Goal: Navigation & Orientation: Find specific page/section

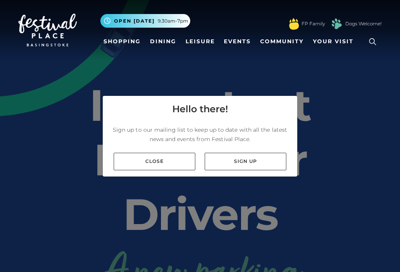
click at [160, 166] on link "Close" at bounding box center [155, 162] width 82 height 18
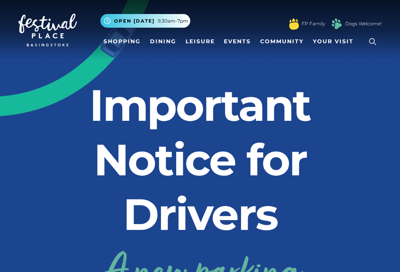
click at [125, 39] on link "Shopping" at bounding box center [121, 41] width 43 height 14
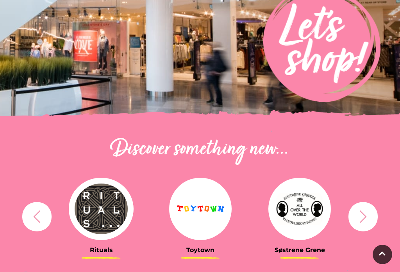
scroll to position [152, 0]
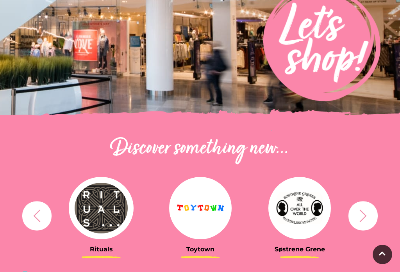
click at [360, 213] on icon "button" at bounding box center [363, 216] width 14 height 14
click at [366, 212] on icon "button" at bounding box center [363, 216] width 14 height 14
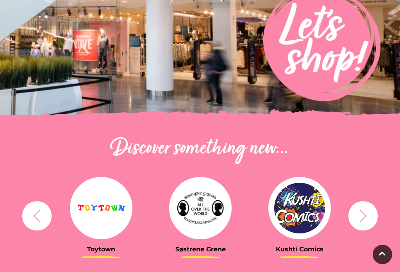
click at [365, 214] on icon "button" at bounding box center [363, 216] width 14 height 14
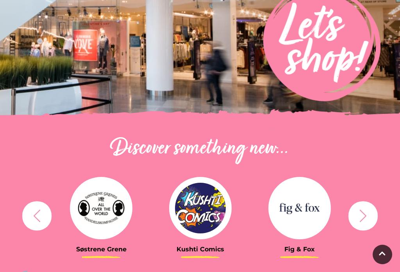
click at [362, 214] on icon "button" at bounding box center [363, 216] width 14 height 14
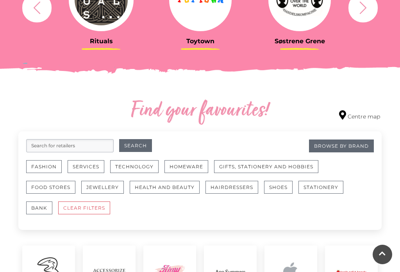
scroll to position [363, 0]
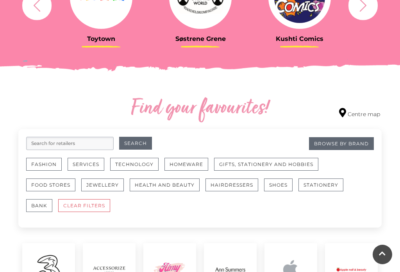
click at [48, 162] on button "Fashion" at bounding box center [44, 164] width 36 height 13
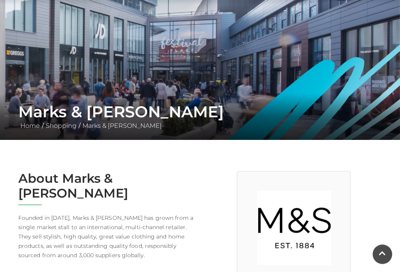
scroll to position [55, 0]
